Goal: Information Seeking & Learning: Find contact information

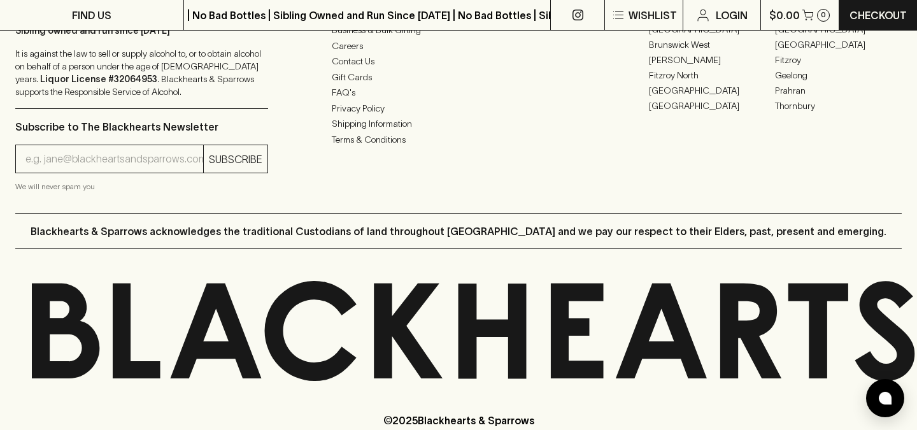
scroll to position [3292, 0]
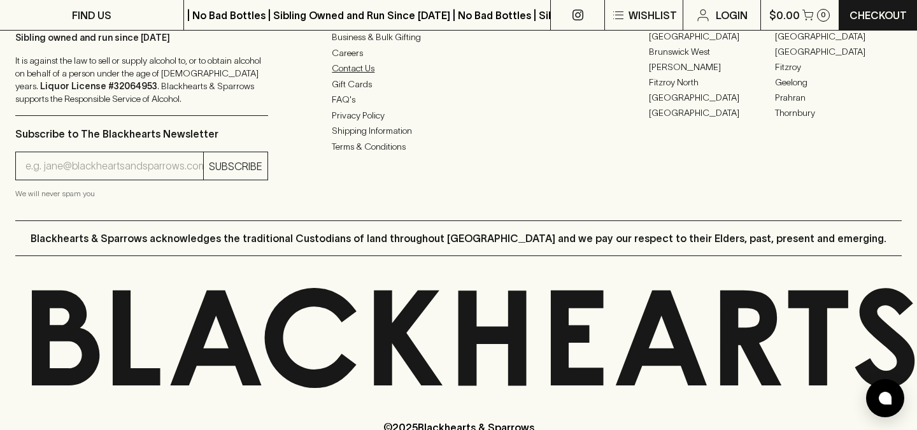
click at [339, 71] on link "Contact Us" at bounding box center [458, 68] width 253 height 15
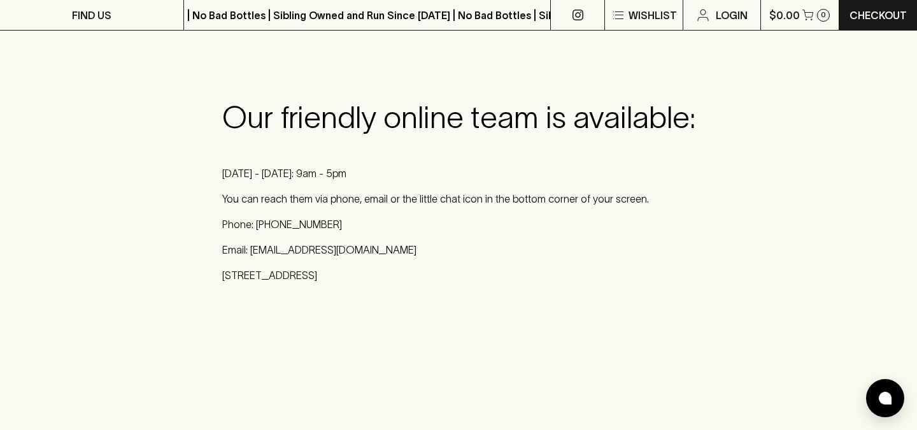
scroll to position [187, 0]
drag, startPoint x: 370, startPoint y: 255, endPoint x: 254, endPoint y: 254, distance: 116.6
click at [254, 254] on p "Email: [EMAIL_ADDRESS][DOMAIN_NAME]" at bounding box center [458, 250] width 473 height 15
copy p "[EMAIL_ADDRESS][DOMAIN_NAME]"
click at [369, 244] on p "Email: [EMAIL_ADDRESS][DOMAIN_NAME]" at bounding box center [458, 250] width 473 height 15
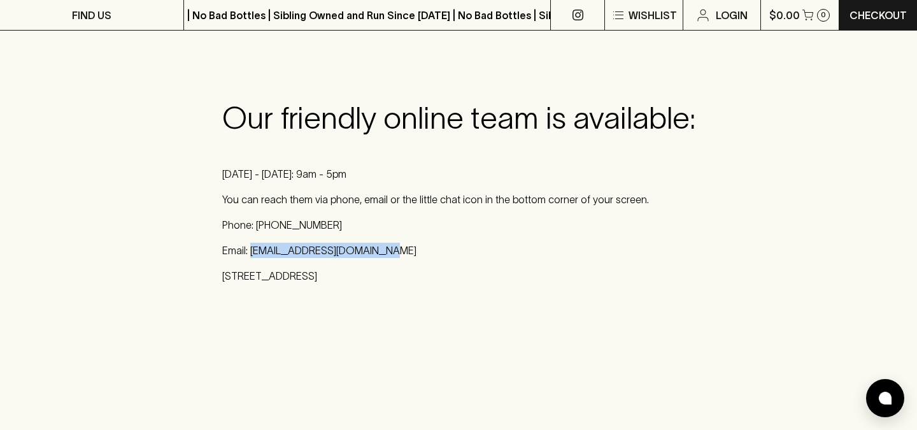
drag, startPoint x: 386, startPoint y: 250, endPoint x: 251, endPoint y: 256, distance: 135.2
click at [251, 256] on p "Email: [EMAIL_ADDRESS][DOMAIN_NAME]" at bounding box center [458, 250] width 473 height 15
copy p "[EMAIL_ADDRESS][DOMAIN_NAME]"
